Goal: Information Seeking & Learning: Learn about a topic

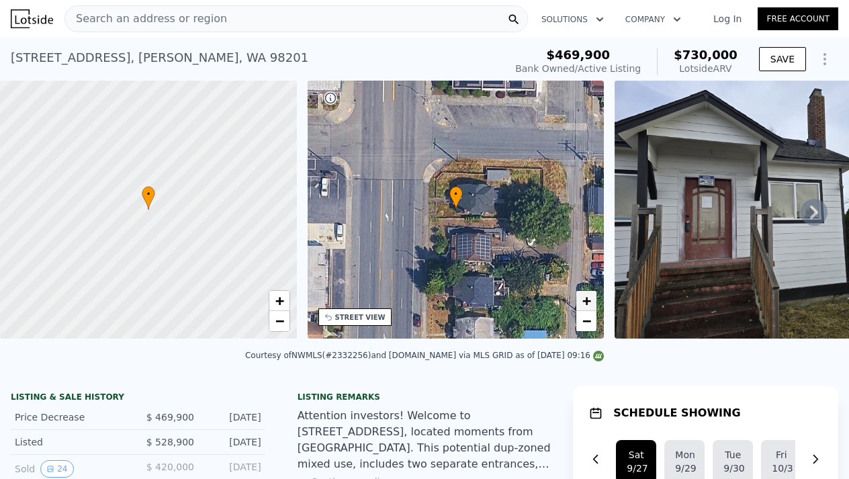
click at [591, 304] on span "+" at bounding box center [587, 300] width 9 height 17
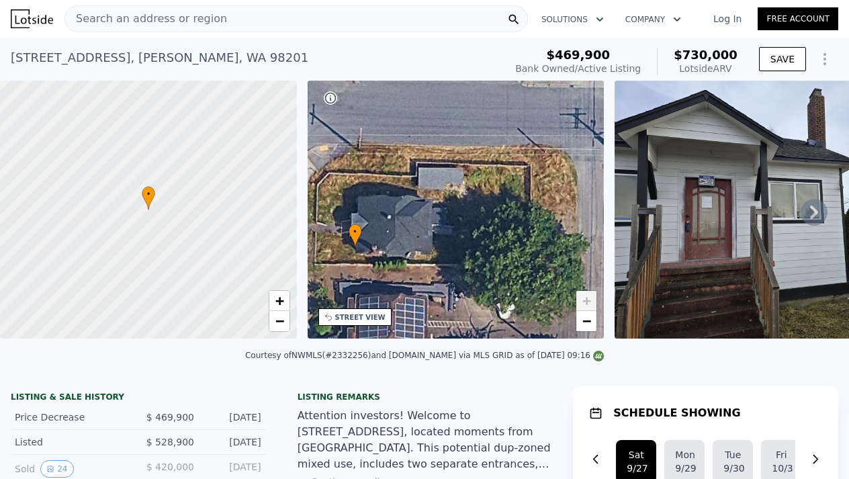
drag, startPoint x: 536, startPoint y: 257, endPoint x: 435, endPoint y: 295, distance: 107.0
click at [435, 295] on div "• + −" at bounding box center [456, 210] width 297 height 258
click at [587, 320] on span "−" at bounding box center [587, 321] width 9 height 17
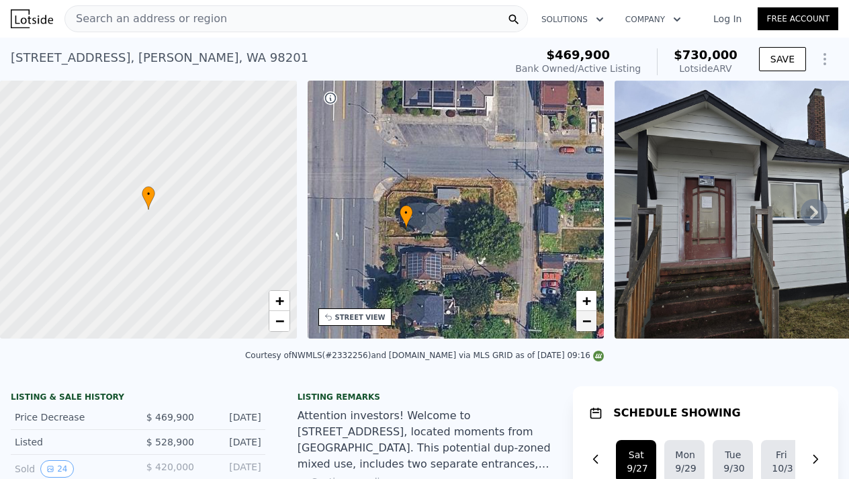
click at [587, 320] on span "−" at bounding box center [587, 321] width 9 height 17
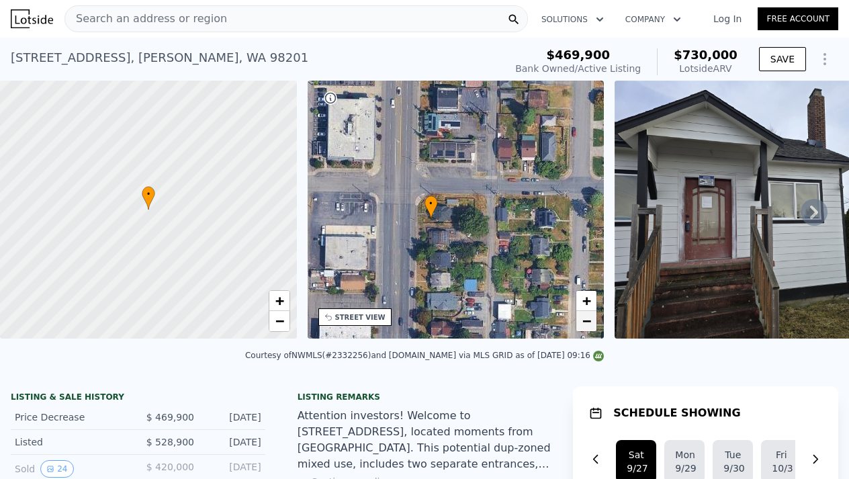
click at [587, 320] on span "−" at bounding box center [587, 321] width 9 height 17
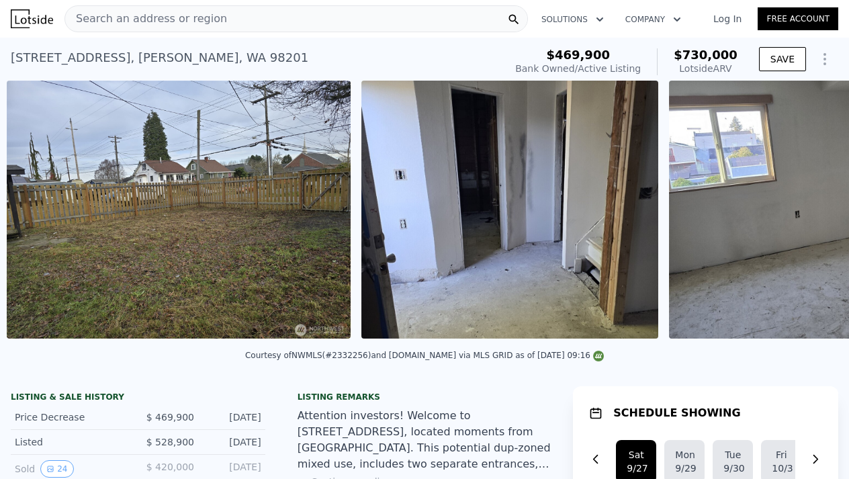
scroll to position [0, 1325]
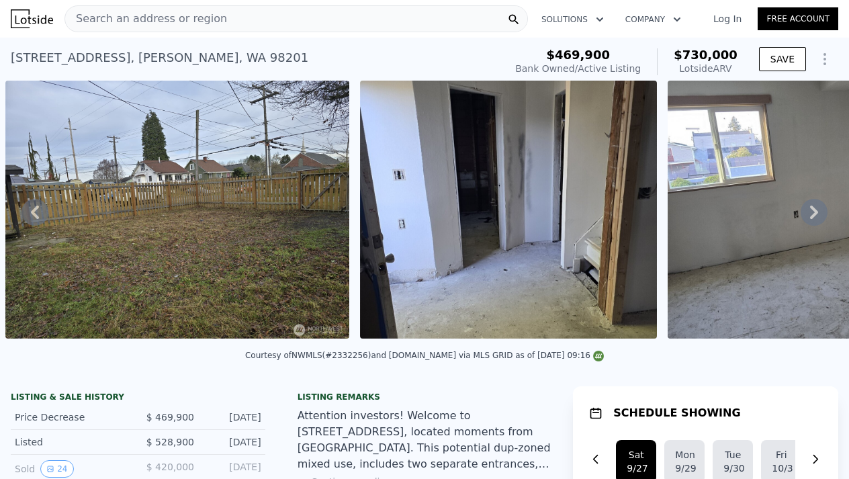
click at [226, 22] on div "Search an address or region" at bounding box center [297, 18] width 464 height 27
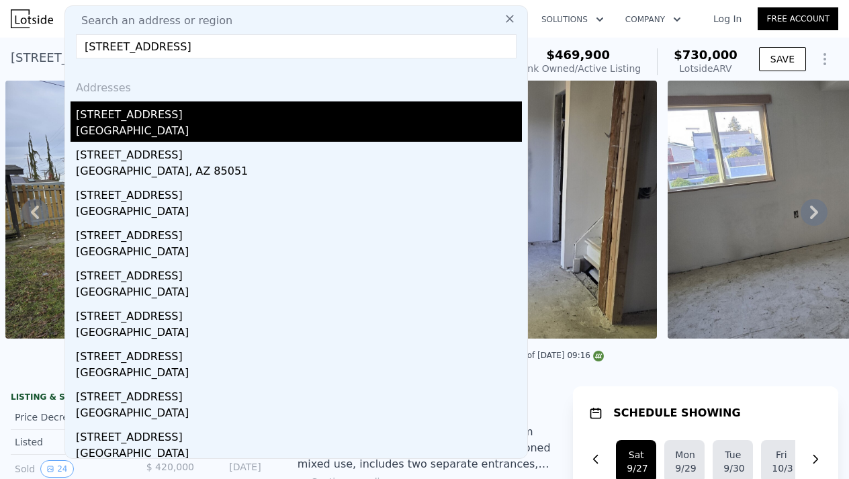
type input "8434 34th Ave S, Seattle"
click at [118, 126] on div "[GEOGRAPHIC_DATA]" at bounding box center [299, 132] width 446 height 19
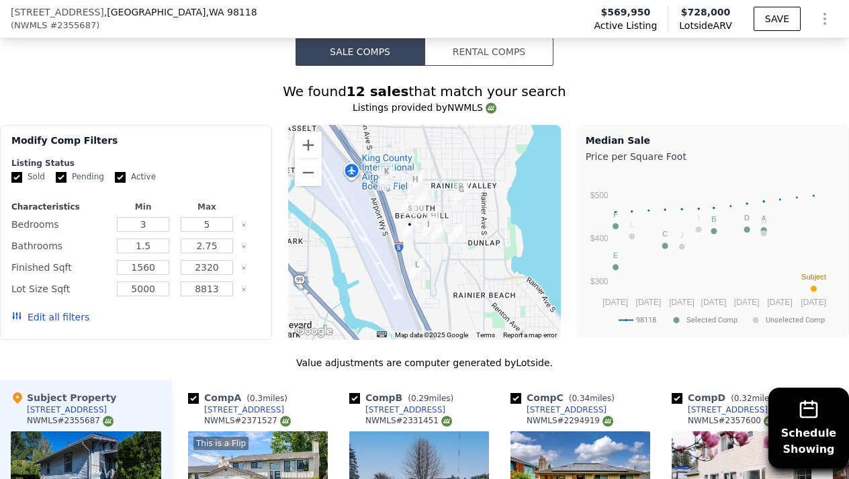
scroll to position [1233, 0]
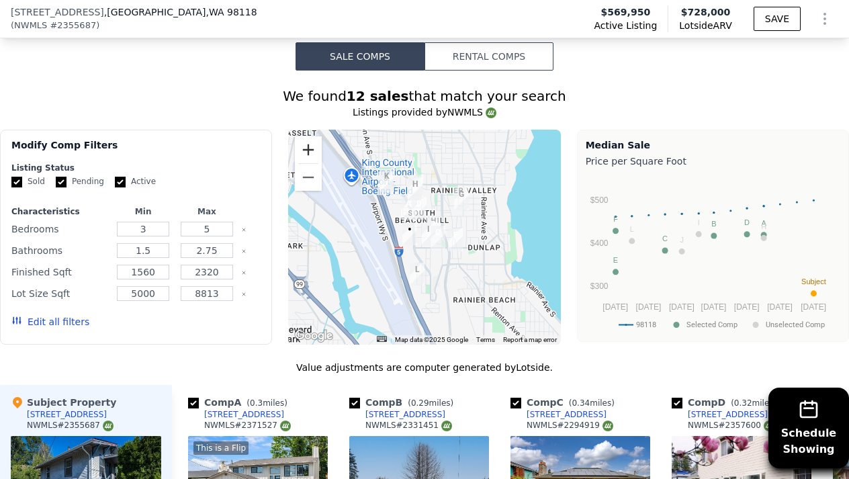
click at [314, 151] on button "Zoom in" at bounding box center [308, 149] width 27 height 27
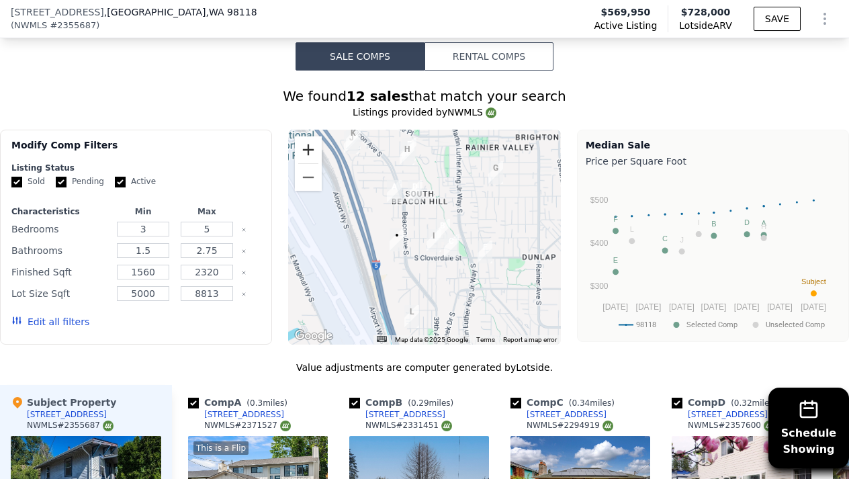
click at [314, 151] on button "Zoom in" at bounding box center [308, 149] width 27 height 27
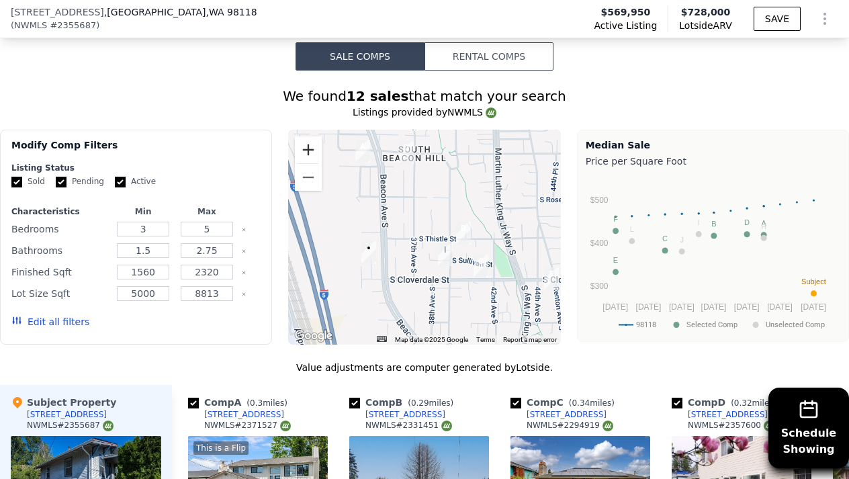
click at [314, 151] on button "Zoom in" at bounding box center [308, 149] width 27 height 27
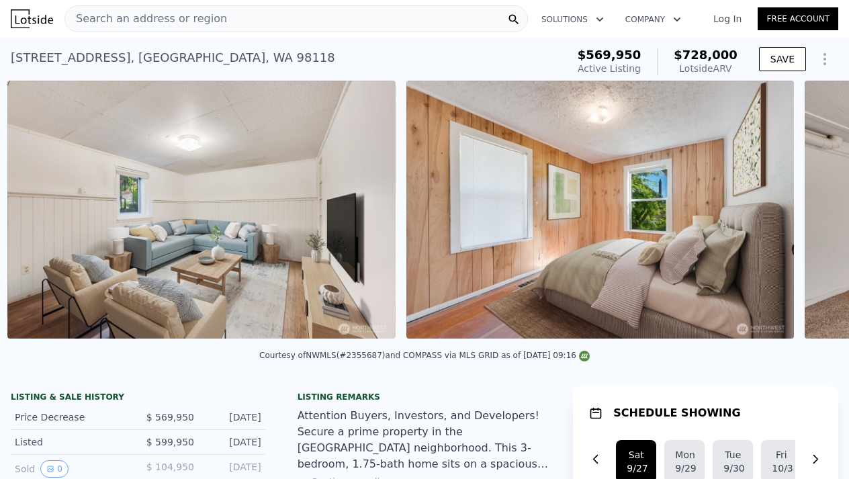
scroll to position [0, 1767]
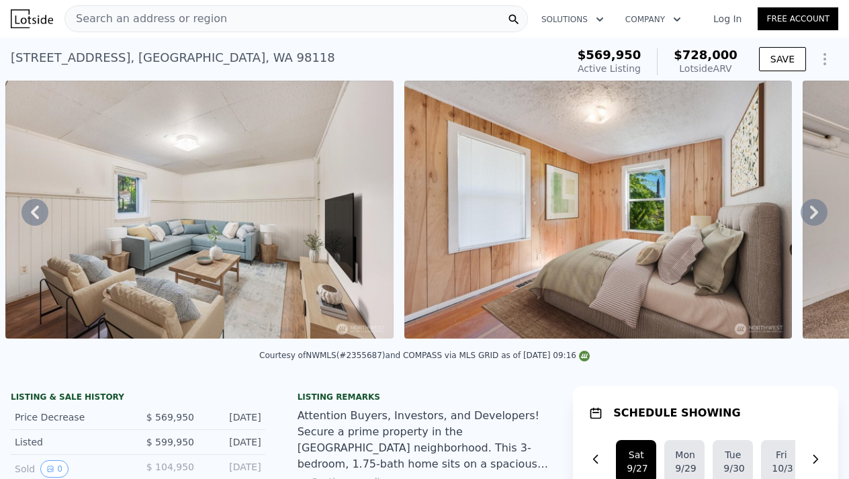
click at [204, 24] on span "Search an address or region" at bounding box center [146, 19] width 162 height 16
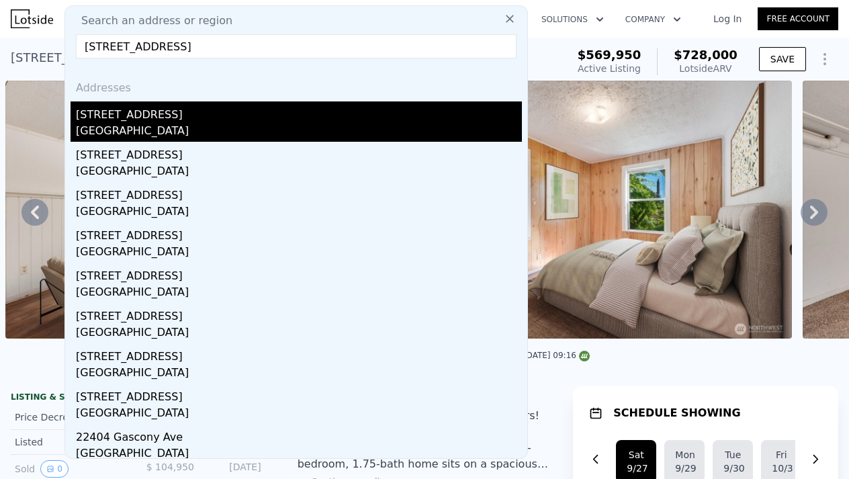
type input "22404 48th ave"
click at [151, 135] on div "[GEOGRAPHIC_DATA]" at bounding box center [299, 132] width 446 height 19
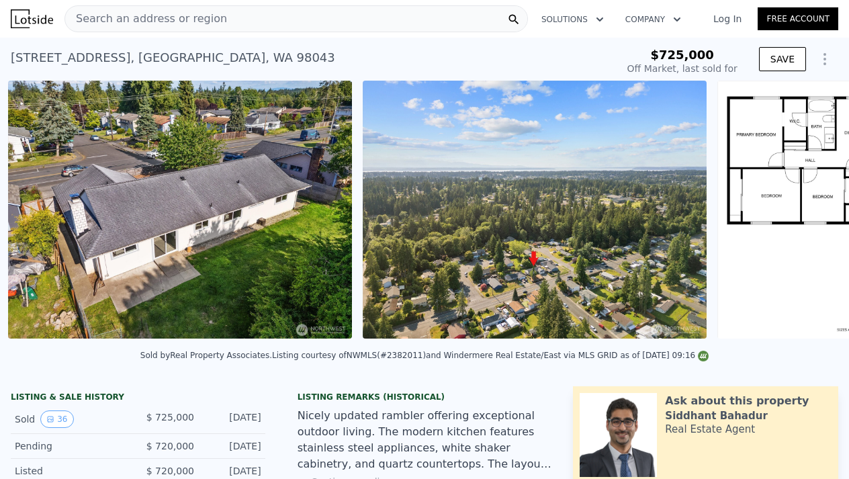
scroll to position [0, 13390]
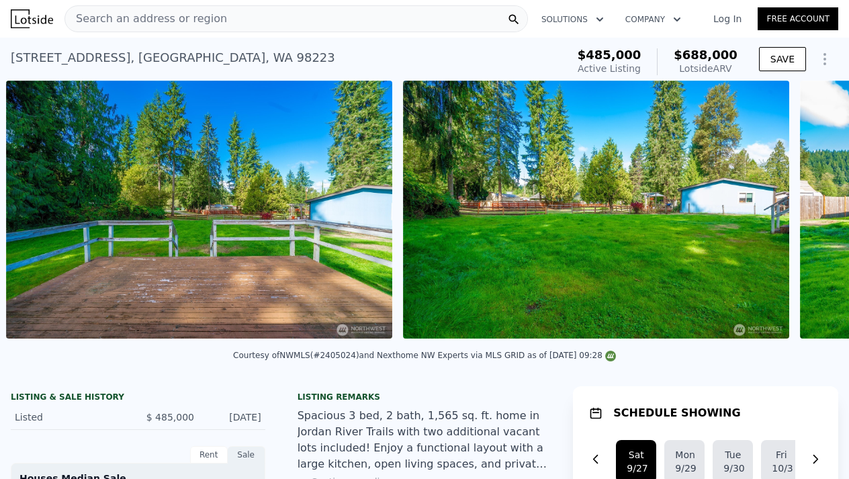
scroll to position [0, 8163]
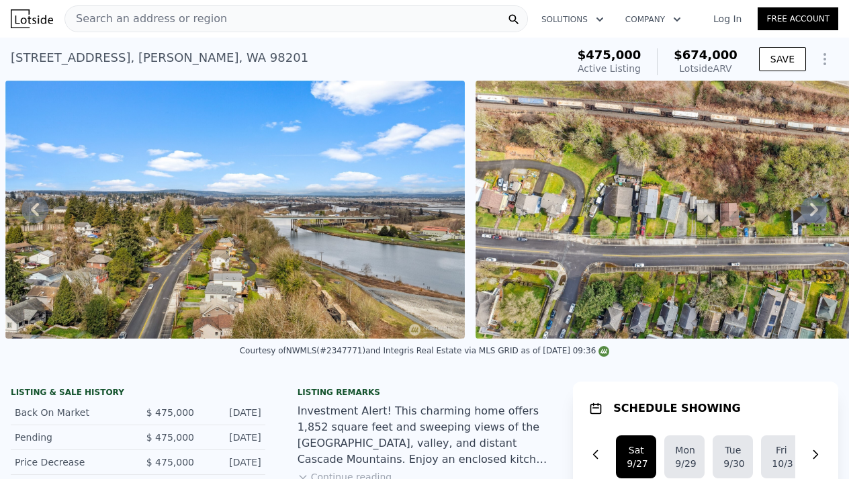
click at [239, 22] on div "Search an address or region" at bounding box center [297, 18] width 464 height 27
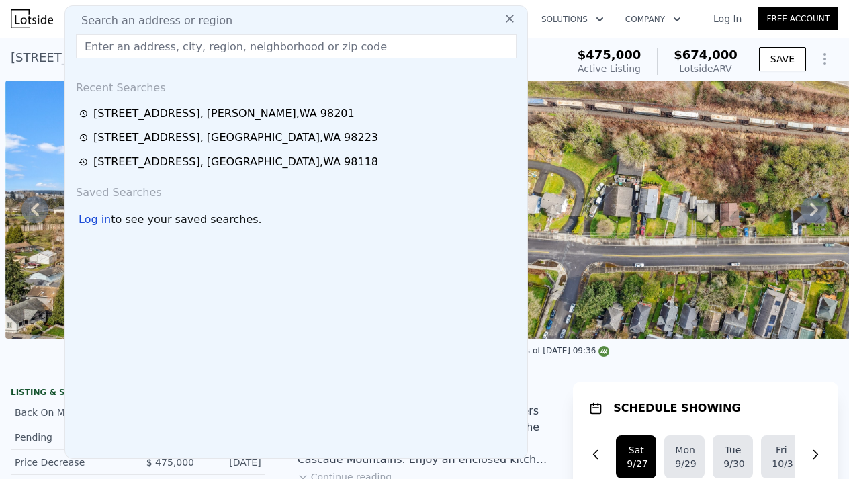
type input "[STREET_ADDRESS]"
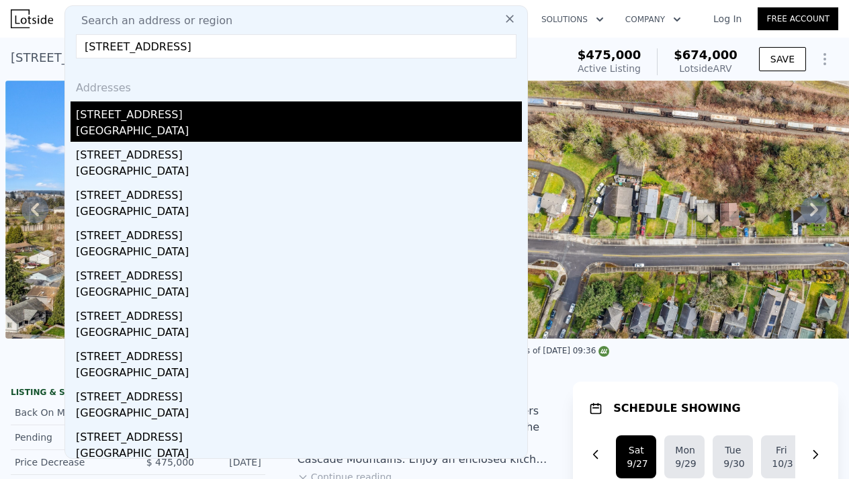
click at [110, 126] on div "[GEOGRAPHIC_DATA]" at bounding box center [299, 132] width 446 height 19
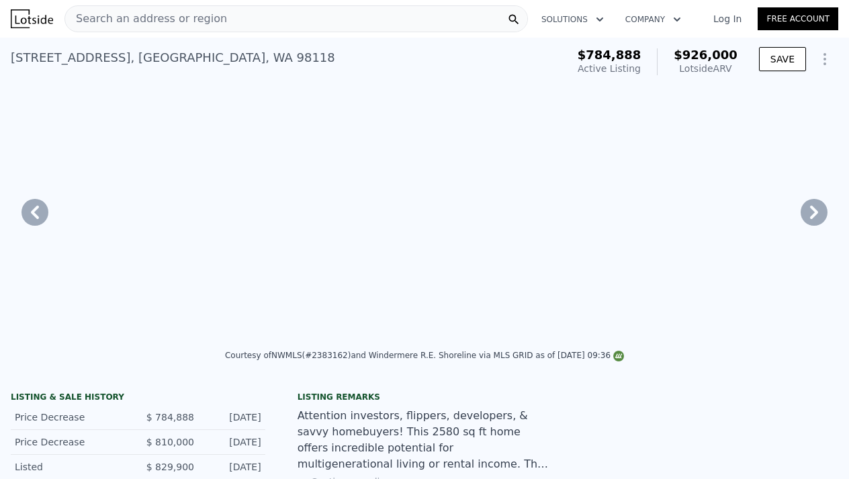
type input "3"
type input "1.5"
type input "3.25"
type input "1910"
type input "3030"
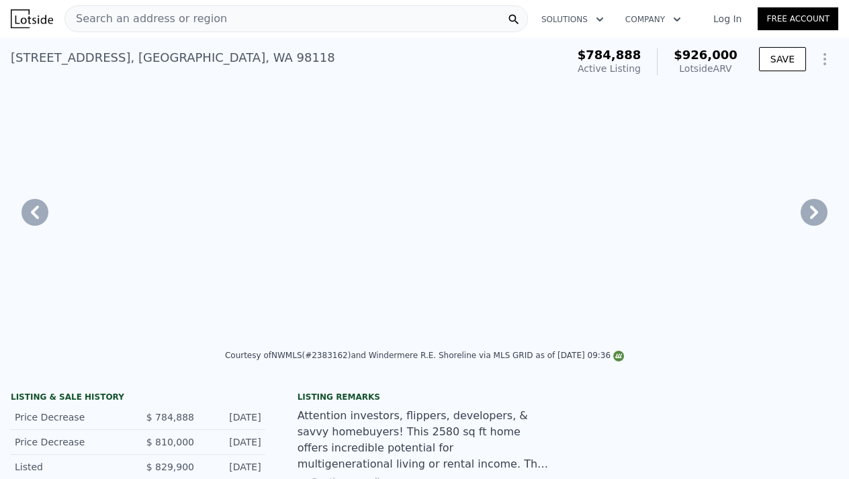
type input "5000"
type input "7800"
type input "$ 926,000"
type input "$ 15,481"
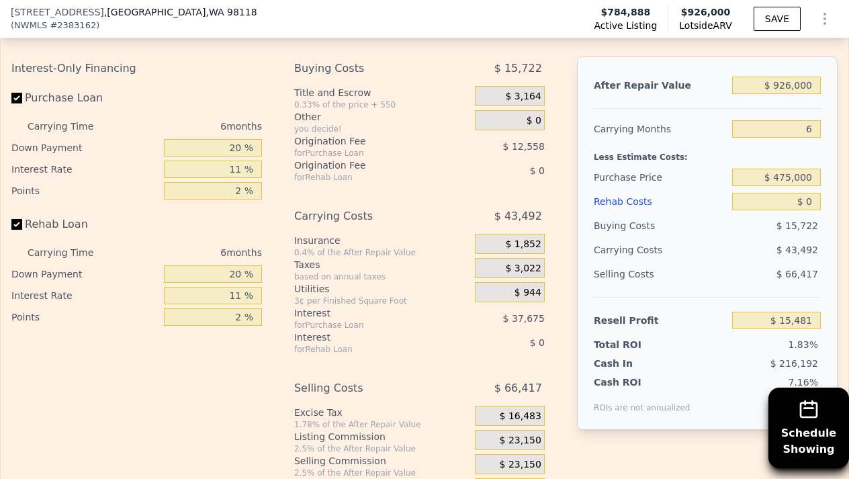
scroll to position [2222, 0]
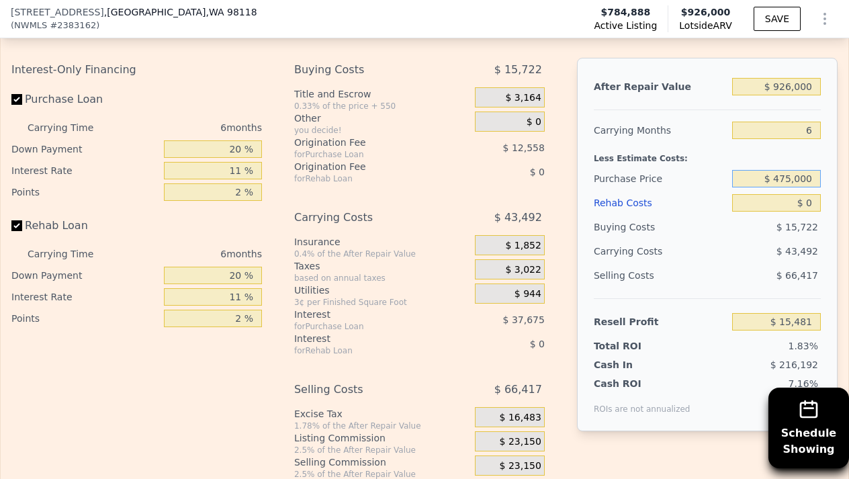
click at [784, 179] on input "$ 475,000" at bounding box center [777, 178] width 89 height 17
type input "$ 775,000"
click at [784, 205] on input "$ 0" at bounding box center [777, 202] width 89 height 17
type input "$ 26,034"
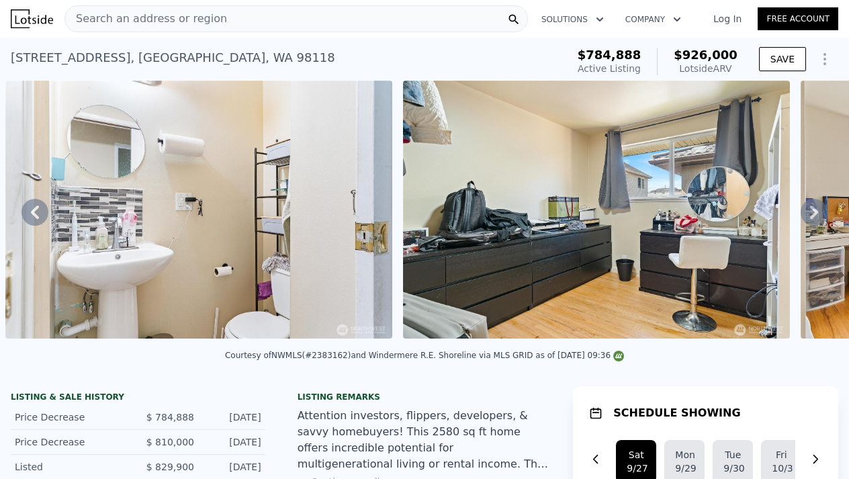
scroll to position [0, 0]
click at [183, 25] on span "Search an address or region" at bounding box center [146, 19] width 162 height 16
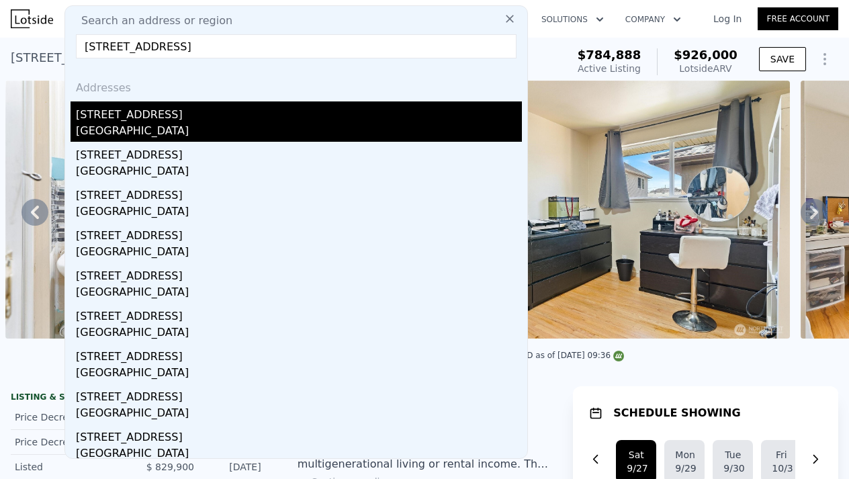
type input "5402 S Cloverdale St, Seattle"
click at [140, 120] on div "5402 S Cloverdale St" at bounding box center [299, 112] width 446 height 22
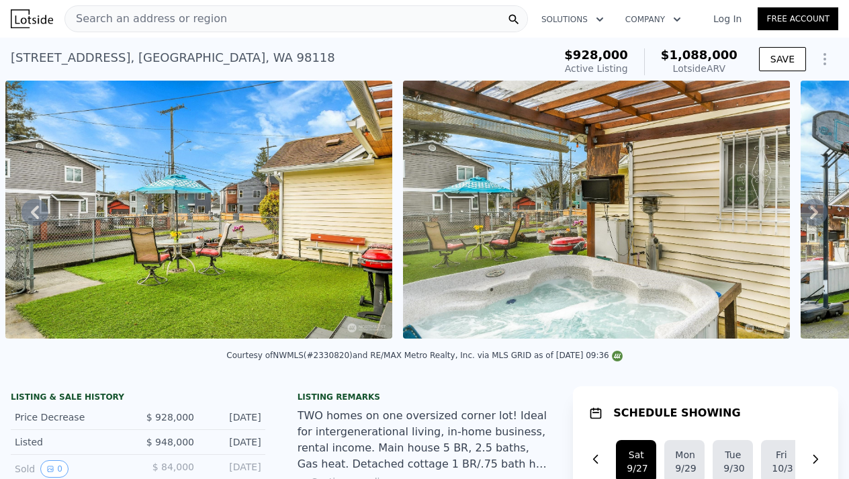
click at [182, 20] on span "Search an address or region" at bounding box center [146, 19] width 162 height 16
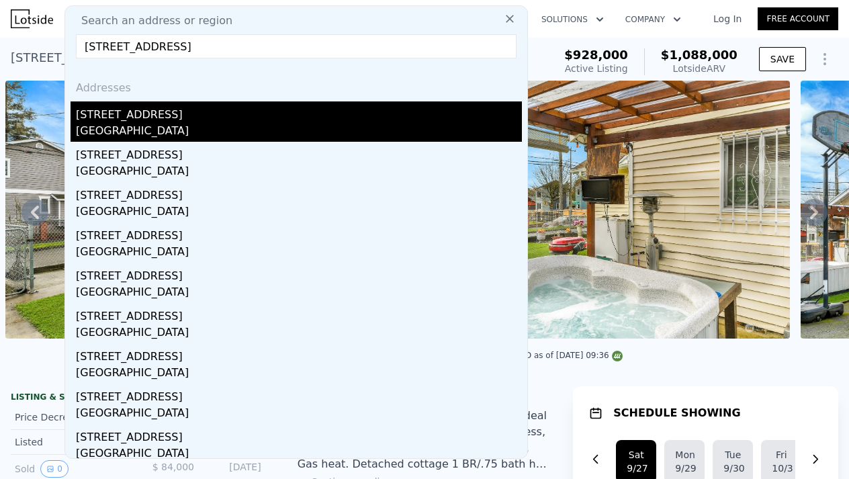
type input "401 23rd Ave E, Seattle"
click at [124, 134] on div "Seattle, WA 98112" at bounding box center [299, 132] width 446 height 19
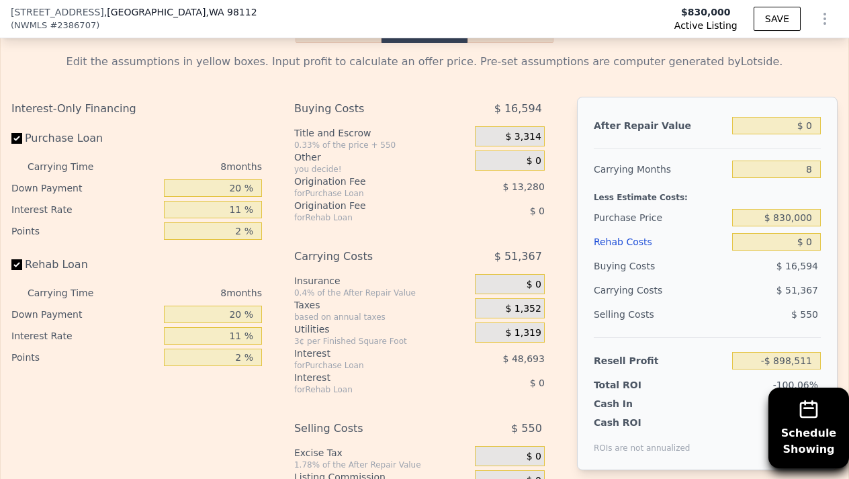
scroll to position [2216, 0]
click at [814, 126] on input "$ 0" at bounding box center [777, 126] width 89 height 17
type input "$ 01"
type input "-$ 898,510"
type input "$ 014"
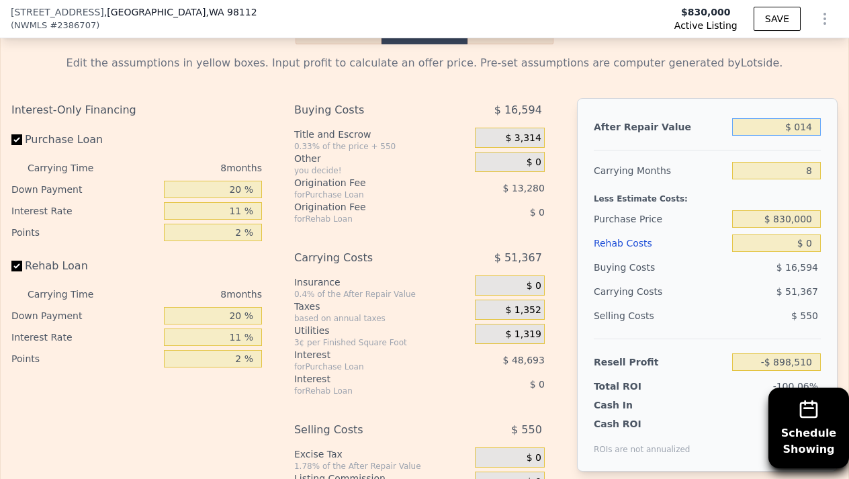
type input "-$ 898,497"
type input "$ 0140"
type input "-$ 898,381"
type input "$ 01,400"
type input "-$ 897,215"
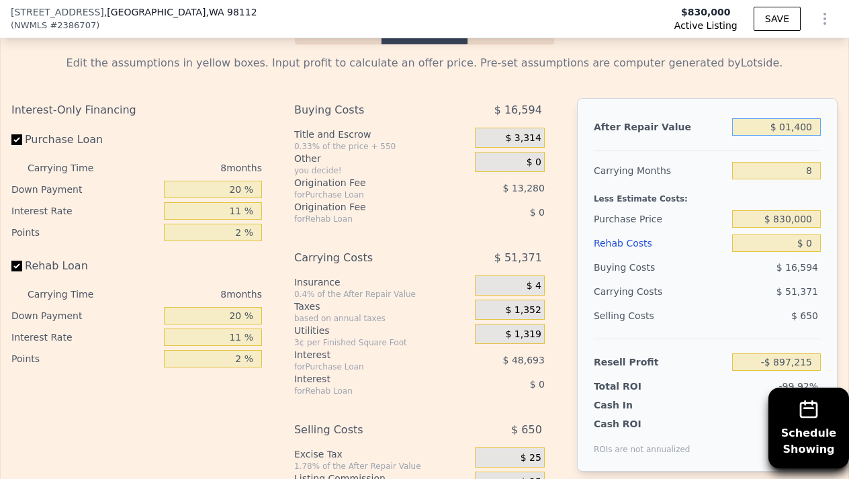
type input "$ 014,000"
type input "-$ 885,544"
type input "$ 0140,000"
type input "-$ 768,842"
type input "$ 01,400,000"
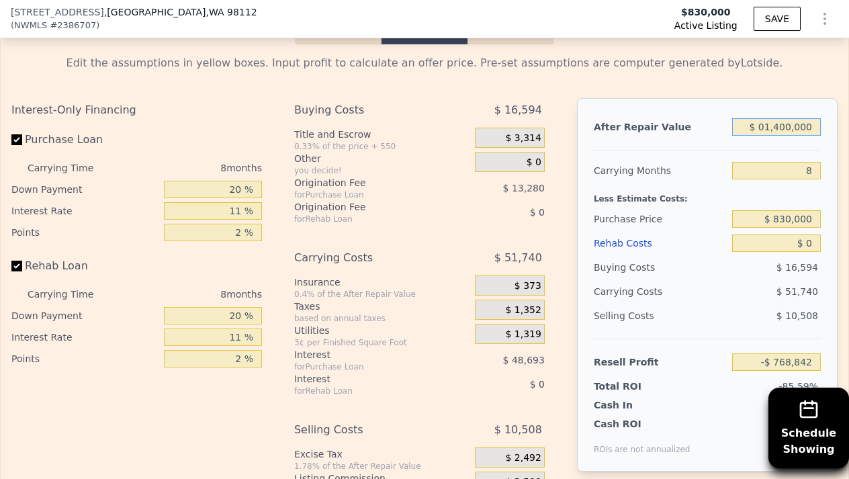
type input "$ 398,174"
type input "$ 1,400,000"
click at [777, 165] on input "8" at bounding box center [777, 170] width 89 height 17
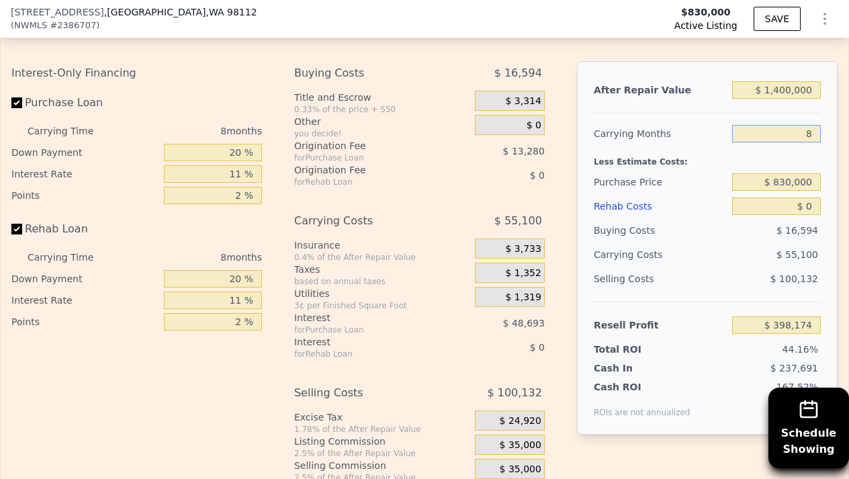
scroll to position [2254, 0]
click at [793, 204] on input "$ 0" at bounding box center [777, 205] width 89 height 17
type input "$ 20"
type input "$ 398,154"
type input "$ 2,000"
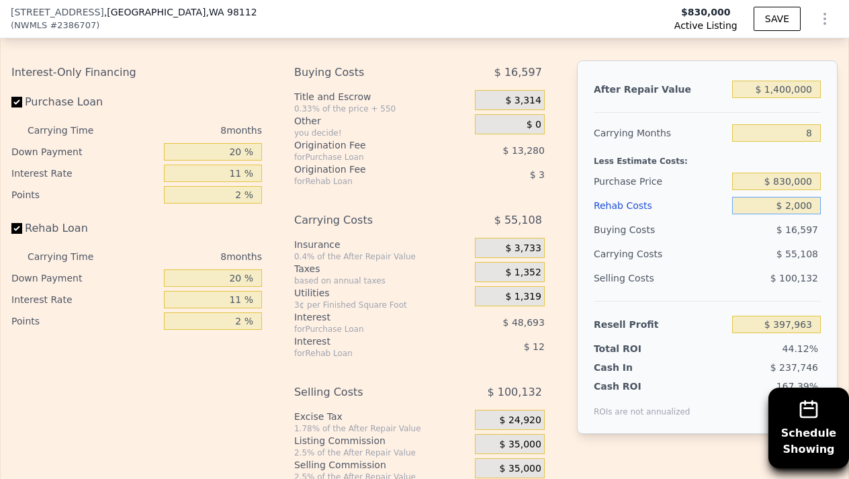
type input "$ 396,022"
type input "$ 20,000"
type input "$ 376,678"
type input "$ 200,000"
type input "$ 183,238"
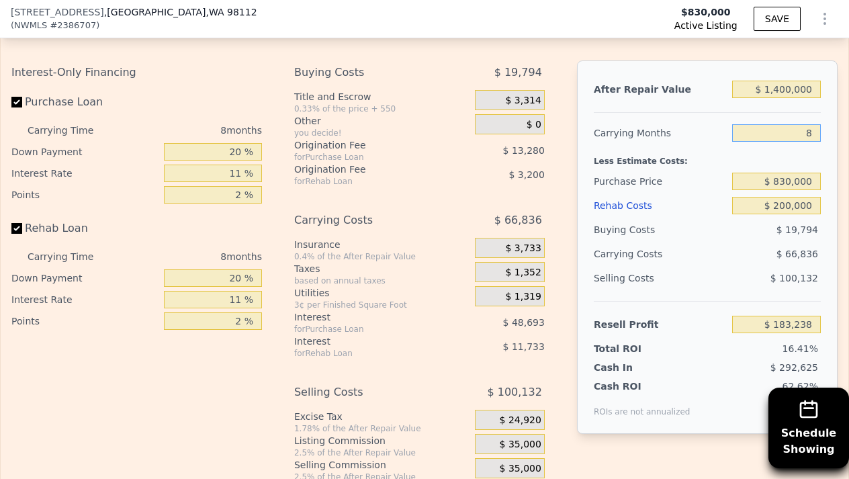
click at [802, 125] on input "8" at bounding box center [777, 132] width 89 height 17
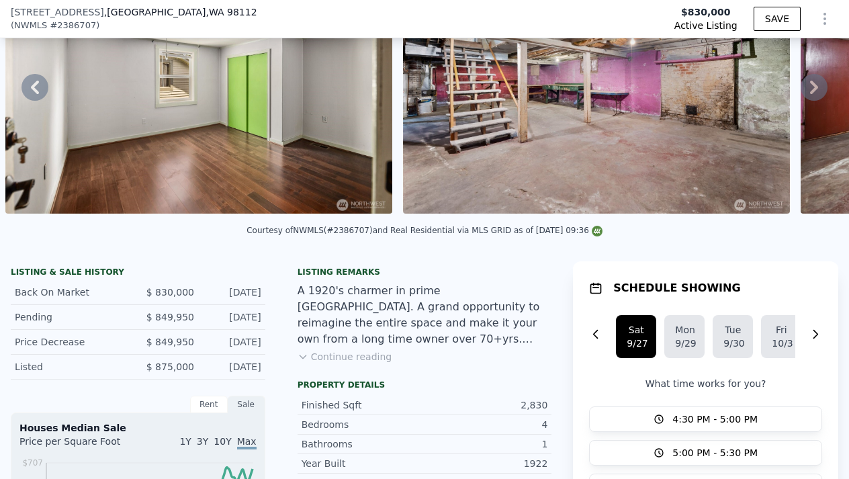
scroll to position [123, 0]
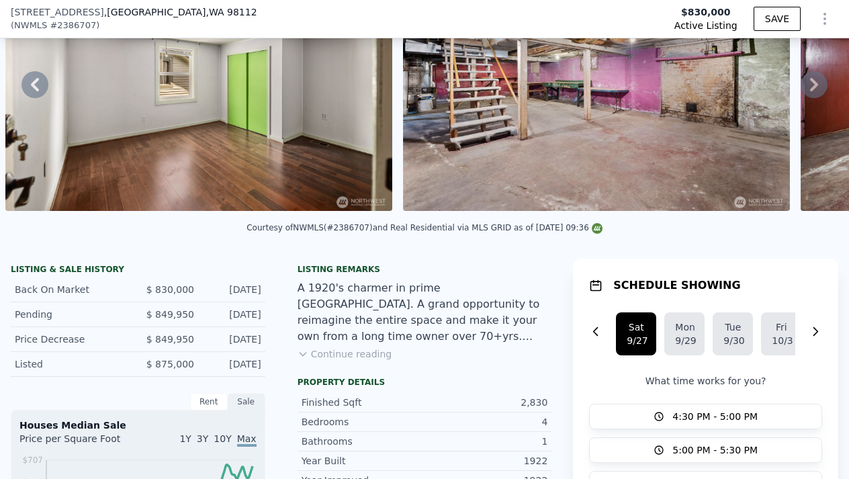
click at [368, 354] on button "Continue reading" at bounding box center [345, 353] width 95 height 13
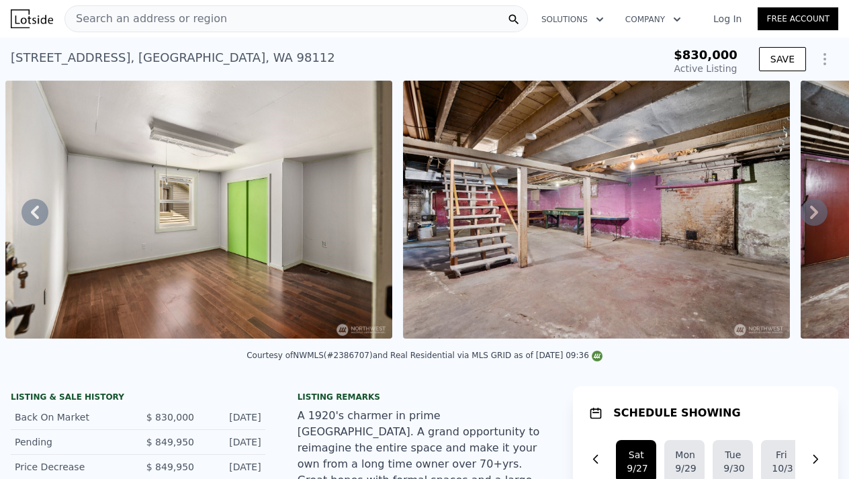
scroll to position [0, 0]
click at [827, 57] on icon "Show Options" at bounding box center [825, 59] width 16 height 16
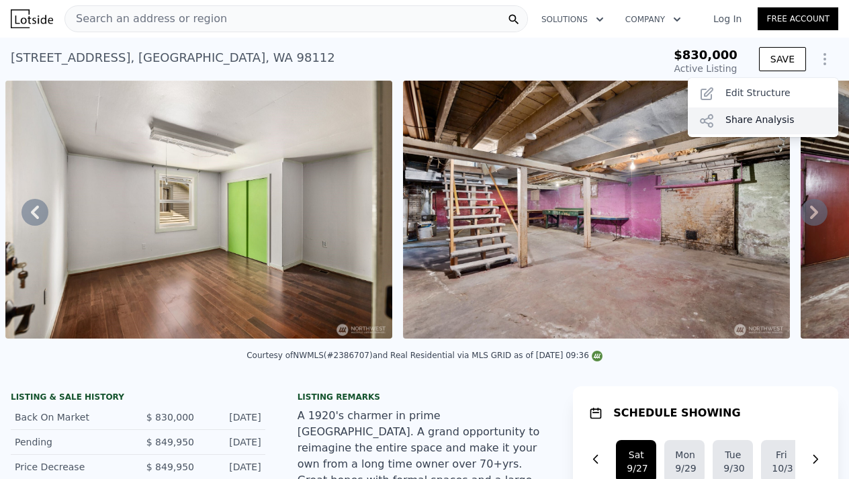
click at [752, 126] on div "Share Analysis" at bounding box center [763, 121] width 151 height 27
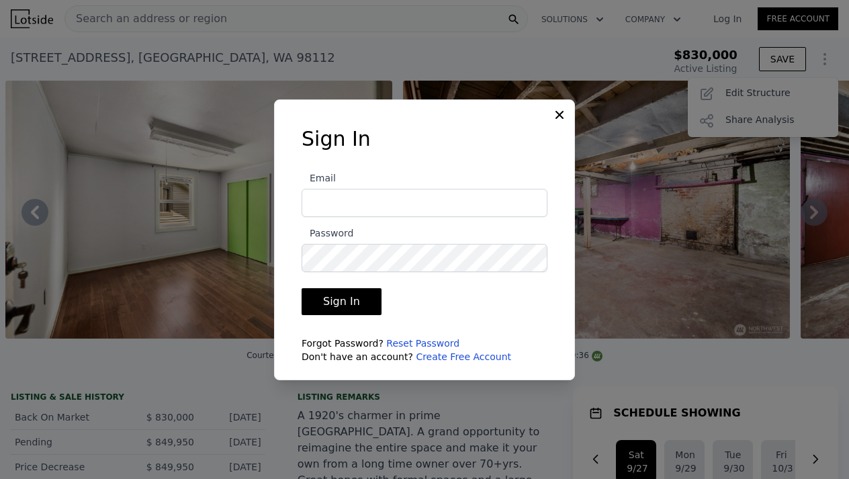
click at [563, 117] on icon at bounding box center [559, 114] width 13 height 13
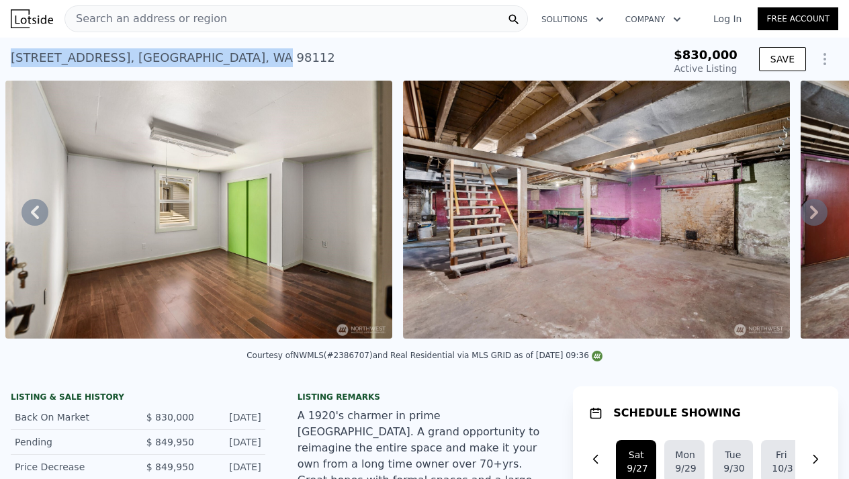
drag, startPoint x: 10, startPoint y: 59, endPoint x: 161, endPoint y: 55, distance: 151.3
click at [161, 55] on div "401 23rd Ave E , Seattle , WA 98112 Active at $830k $830,000 Active Listing SAVE" at bounding box center [424, 59] width 849 height 43
copy div "401 23rd Ave E , Seattle , WA"
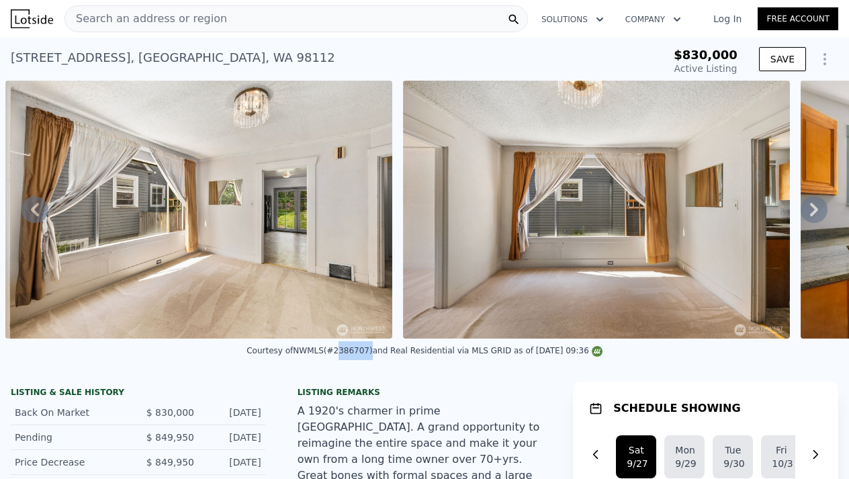
drag, startPoint x: 333, startPoint y: 351, endPoint x: 365, endPoint y: 349, distance: 32.4
click at [365, 349] on div "Courtesy of NWMLS (#2386707) and Real Residential via MLS GRID as of 09/27/2025…" at bounding box center [425, 350] width 356 height 9
copy div "2386707"
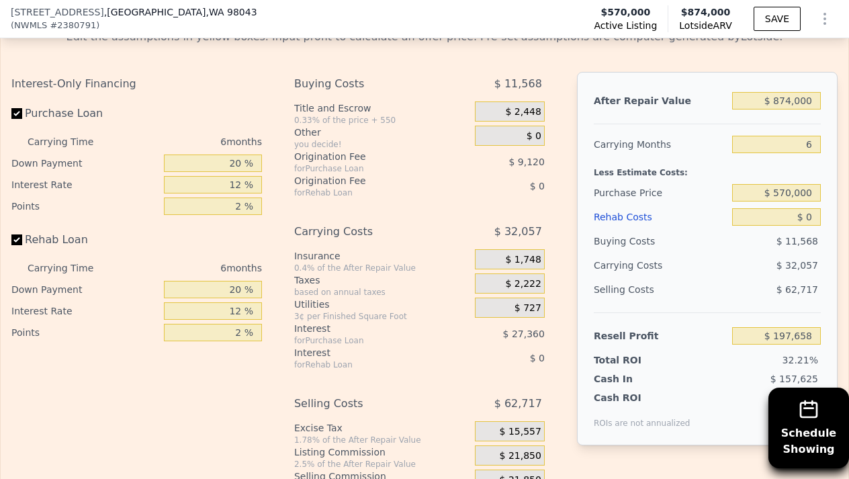
scroll to position [2202, 0]
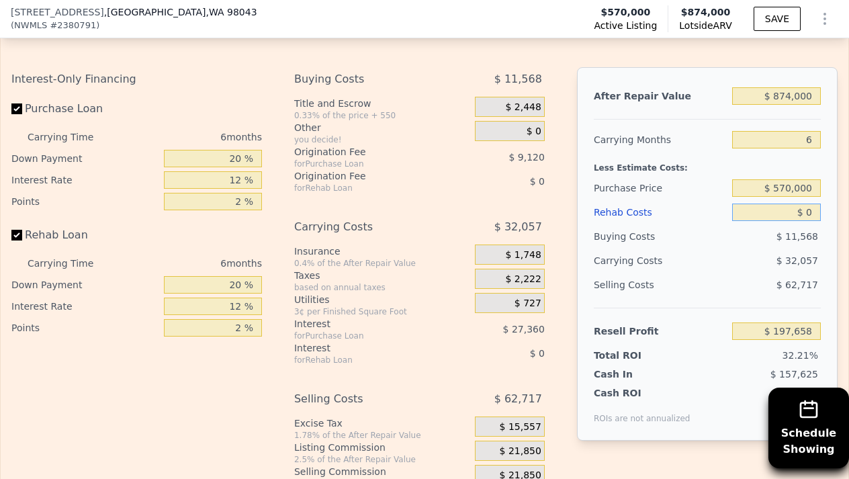
click at [800, 204] on input "$ 0" at bounding box center [777, 212] width 89 height 17
type input "$ 10"
type input "$ 197,648"
type input "$ 1,000"
type input "$ 196,594"
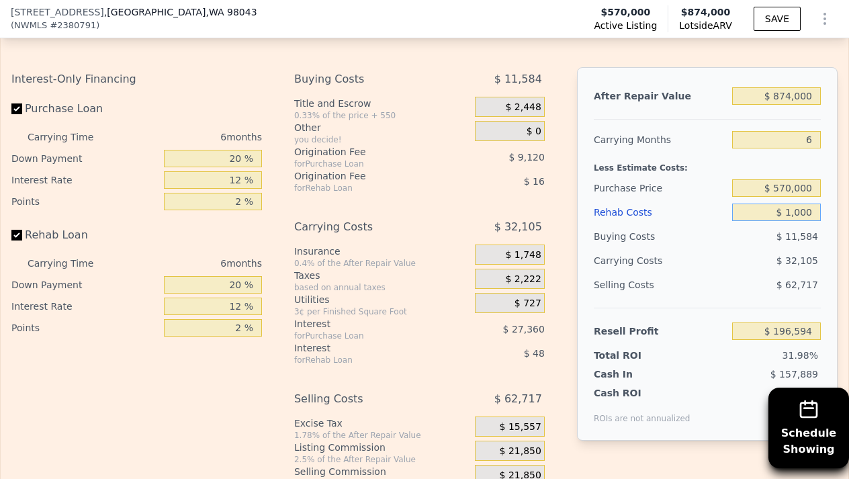
type input "$ 10,000"
type input "$ 187,018"
type input "$ 100,000"
type input "$ 91,258"
click at [711, 200] on div "Rehab Costs" at bounding box center [660, 212] width 133 height 24
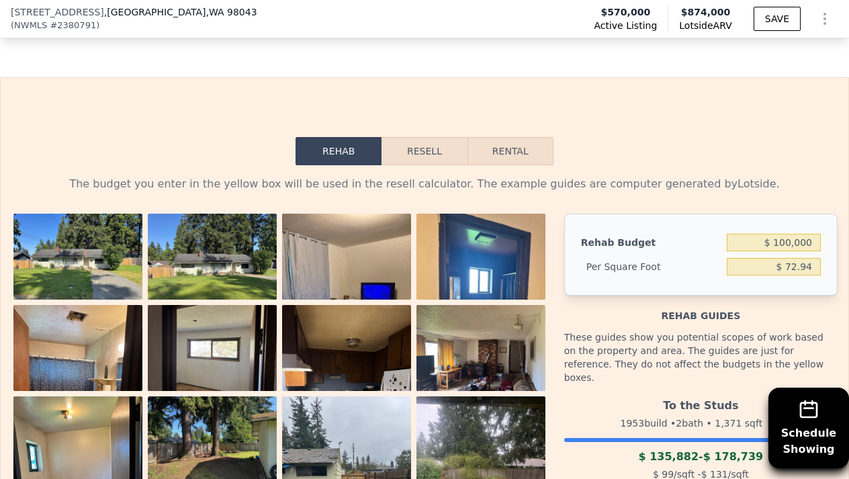
scroll to position [2027, 0]
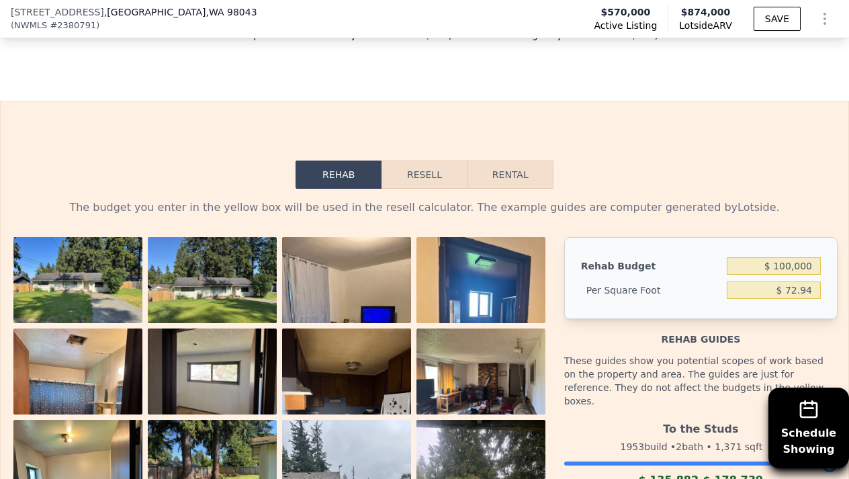
click at [420, 169] on button "Resell" at bounding box center [424, 175] width 85 height 28
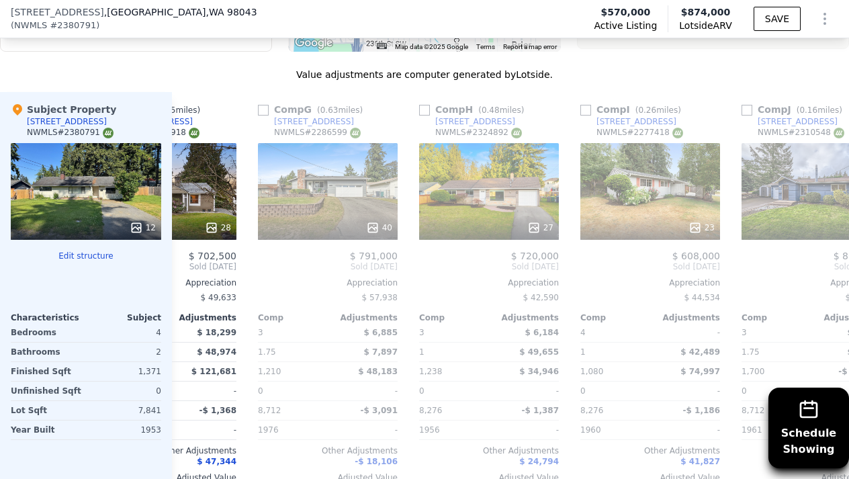
scroll to position [0, 905]
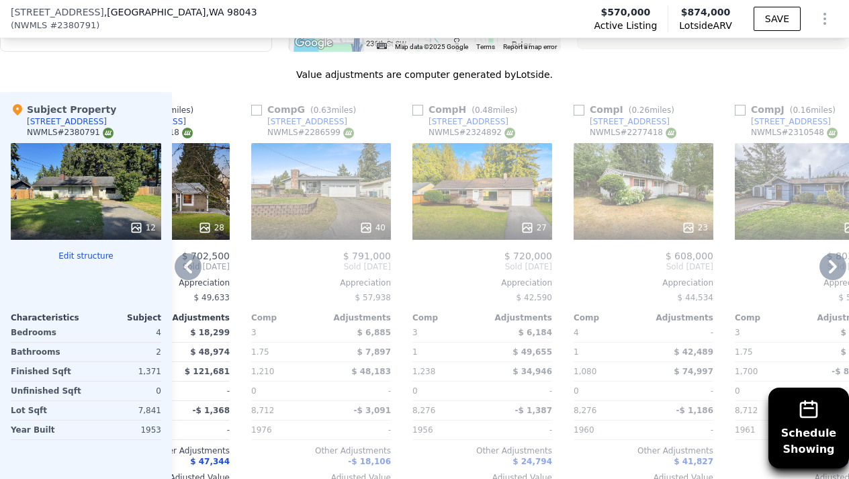
click at [641, 188] on div "23" at bounding box center [644, 191] width 140 height 97
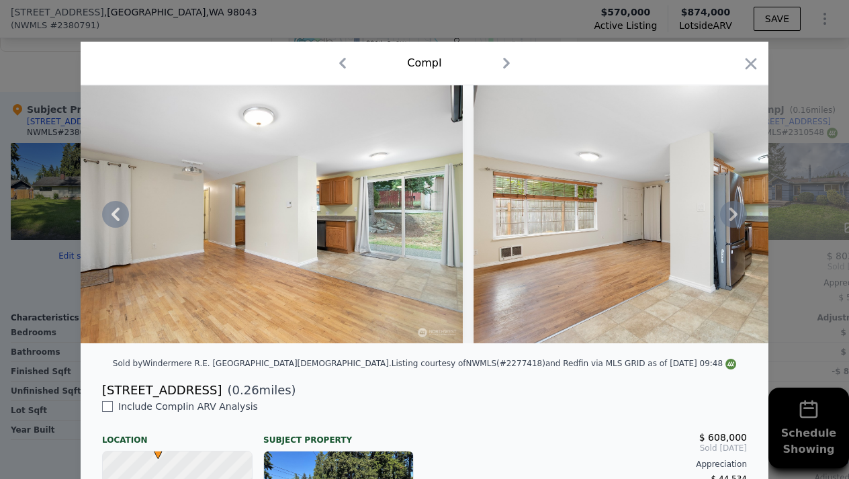
scroll to position [1, 0]
click at [752, 66] on icon "button" at bounding box center [751, 63] width 11 height 11
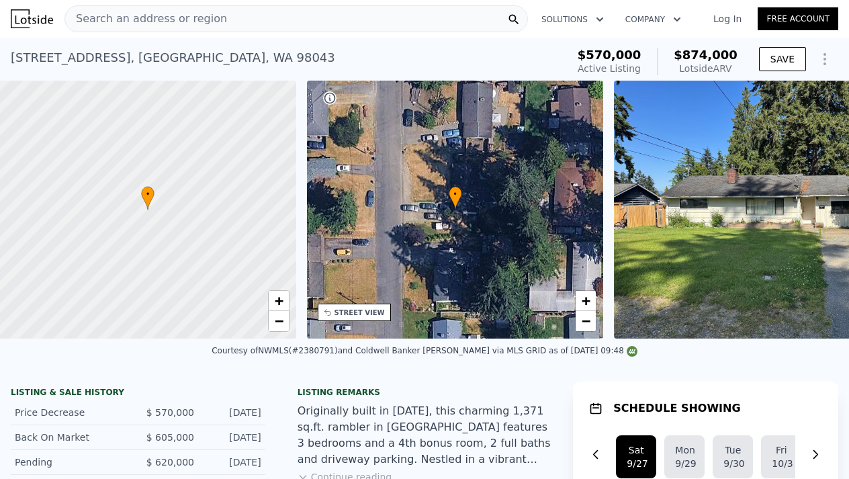
scroll to position [0, 5]
click at [590, 300] on span "+" at bounding box center [587, 300] width 9 height 17
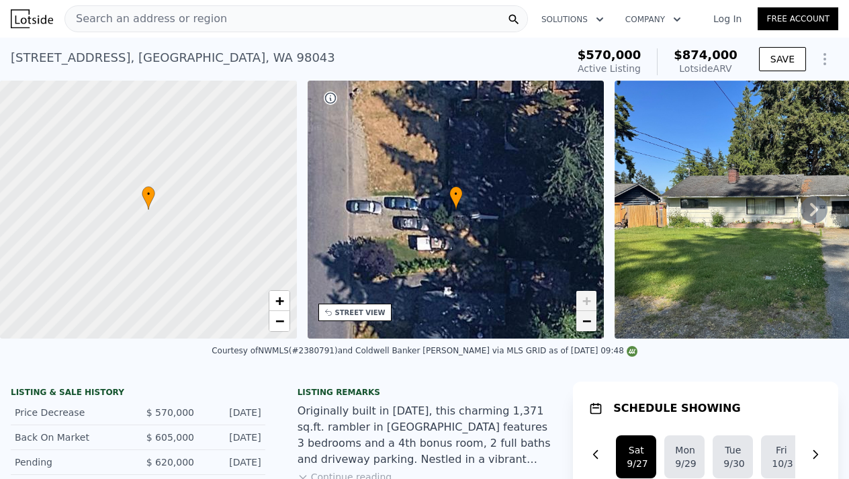
click at [583, 328] on span "−" at bounding box center [587, 321] width 9 height 17
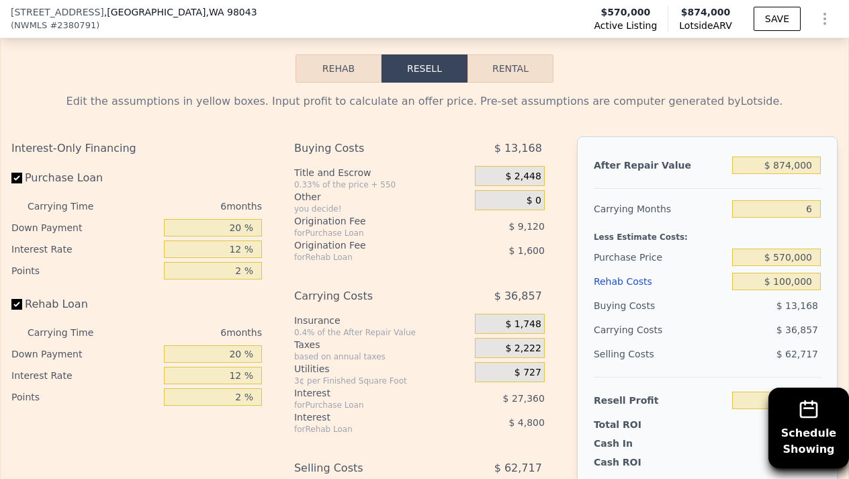
scroll to position [2129, 0]
click at [785, 156] on input "$ 874,000" at bounding box center [777, 164] width 89 height 17
type input "$ 84,000"
type input "-$ 640,970"
type input "$ 864,000"
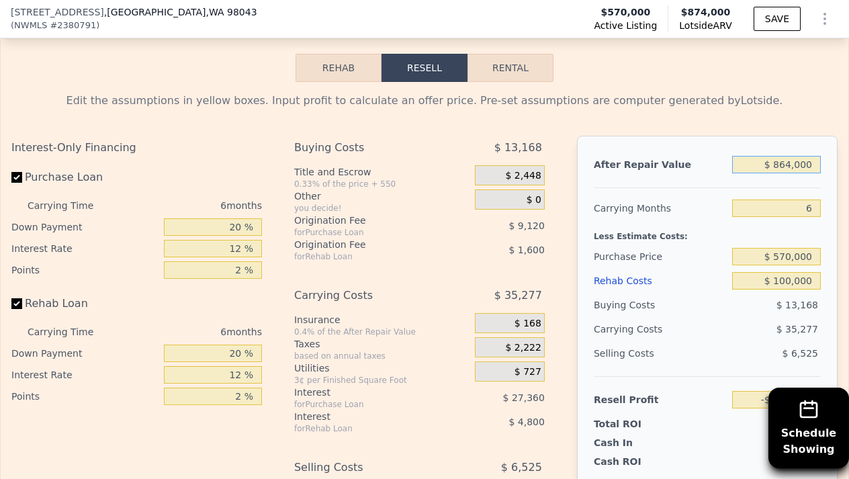
type input "$ 81,989"
click at [766, 272] on input "$ 100,000" at bounding box center [777, 280] width 89 height 17
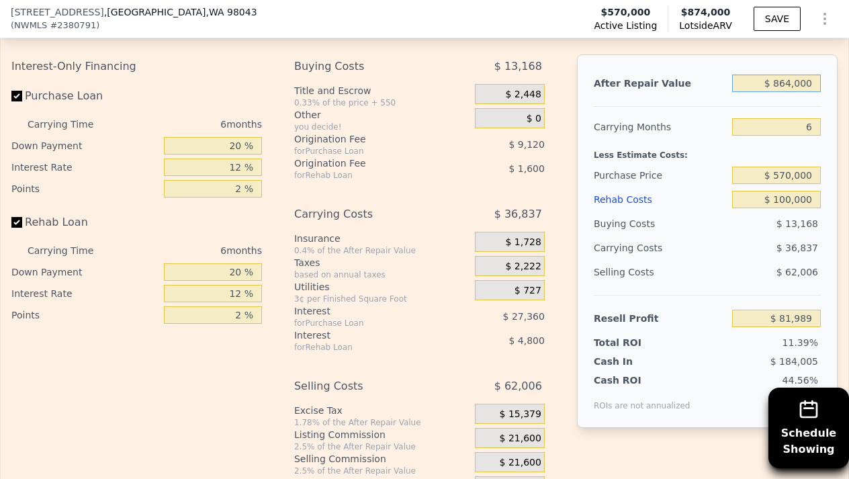
click at [781, 75] on input "$ 864,000" at bounding box center [777, 83] width 89 height 17
type input "$ 64,000"
type input "-$ 659,507"
type input "$ 664,000"
type input "-$ 103,385"
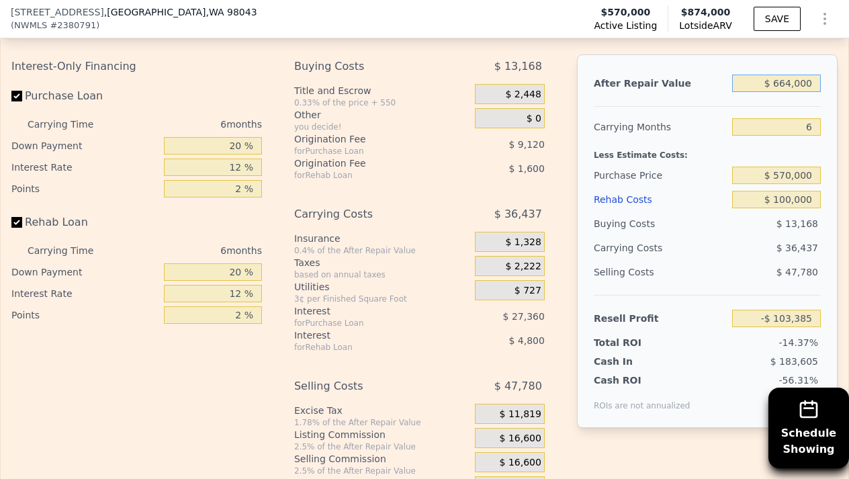
type input "$ 664,000"
click at [800, 118] on input "6" at bounding box center [777, 126] width 89 height 17
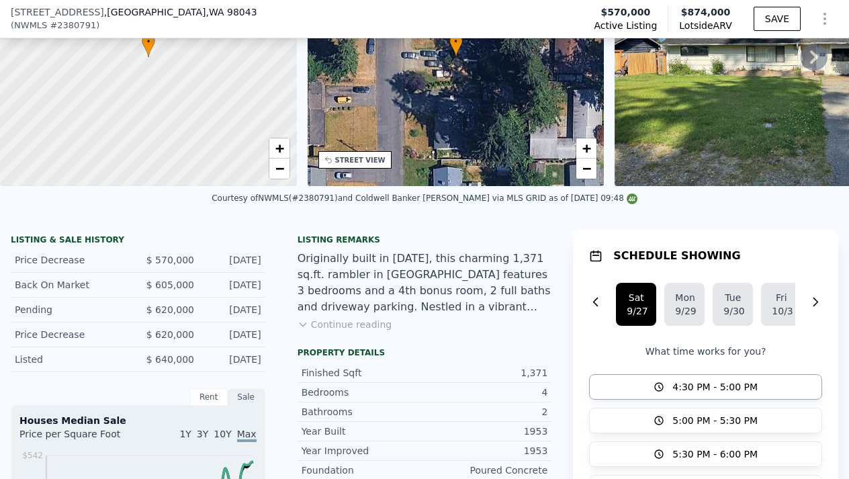
scroll to position [145, 0]
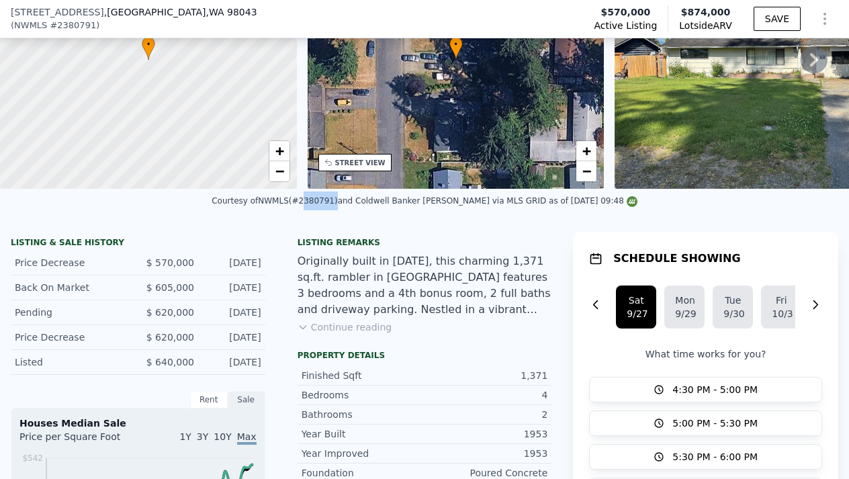
drag, startPoint x: 348, startPoint y: 201, endPoint x: 315, endPoint y: 202, distance: 32.9
click at [315, 202] on div "Courtesy of NWMLS (#2380791) and Coldwell Banker [PERSON_NAME] via MLS GRID as …" at bounding box center [425, 200] width 426 height 9
copy div "2380791"
